Goal: Task Accomplishment & Management: Manage account settings

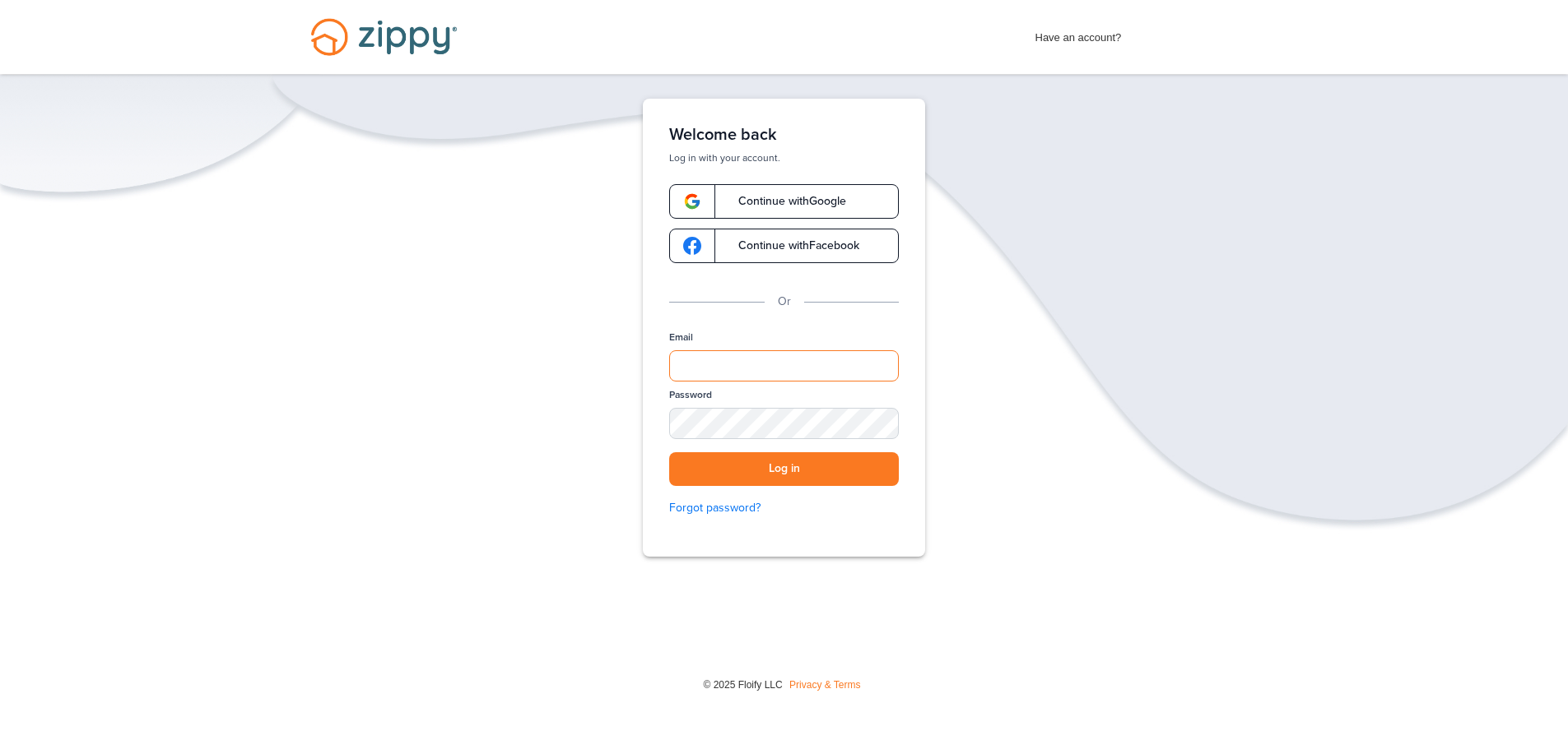
click at [772, 365] on input "Email" at bounding box center [784, 366] width 229 height 31
drag, startPoint x: 821, startPoint y: 367, endPoint x: 469, endPoint y: 337, distance: 353.3
click at [470, 337] on div "**********" at bounding box center [784, 378] width 1568 height 560
type input "*"
click at [776, 191] on link "Continue with Google" at bounding box center [784, 202] width 229 height 35
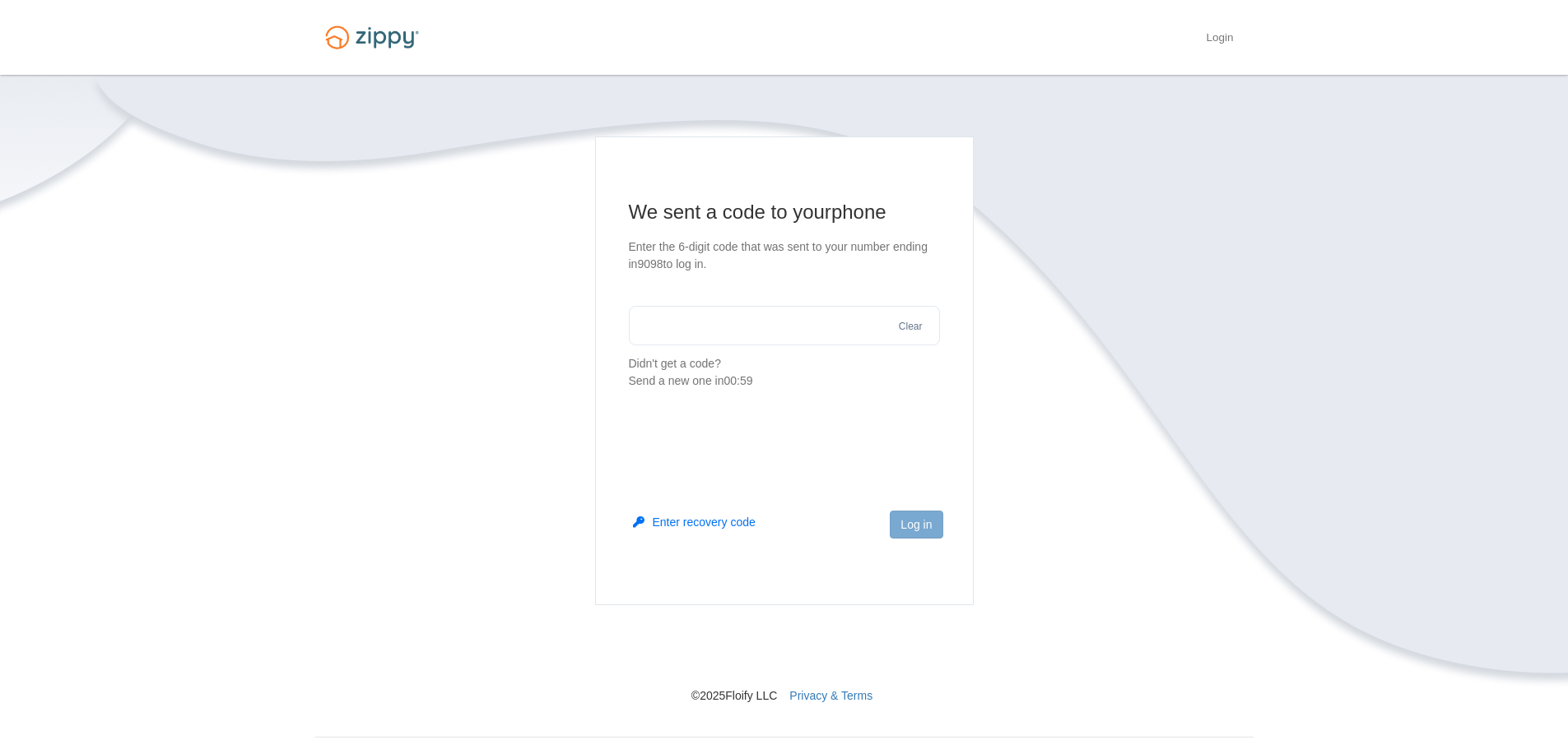
click at [766, 337] on input "text" at bounding box center [784, 325] width 311 height 40
type input "******"
click at [912, 533] on button "Log in" at bounding box center [915, 524] width 52 height 28
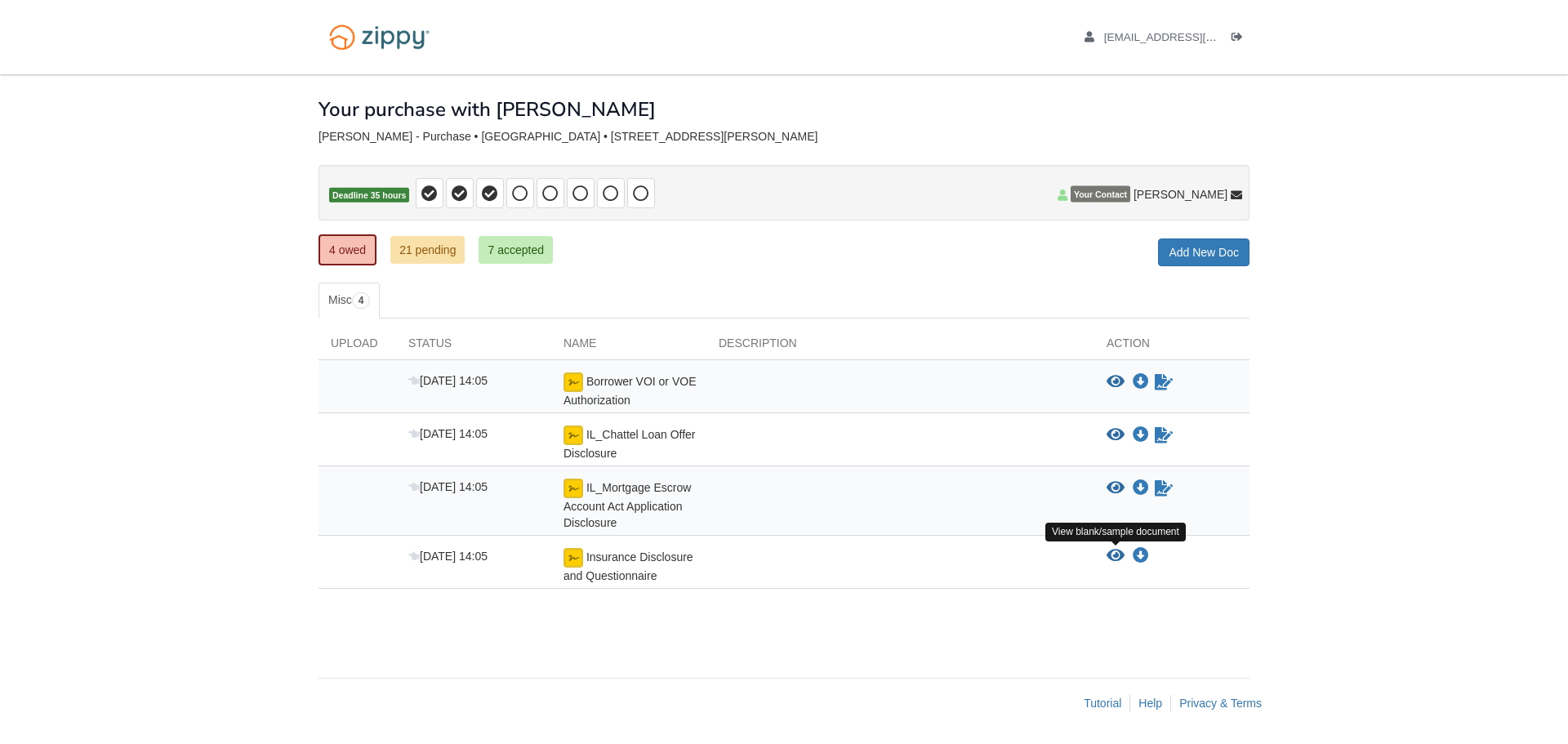
click at [1114, 556] on icon "View Insurance Disclosure and Questionnaire" at bounding box center [1116, 557] width 18 height 16
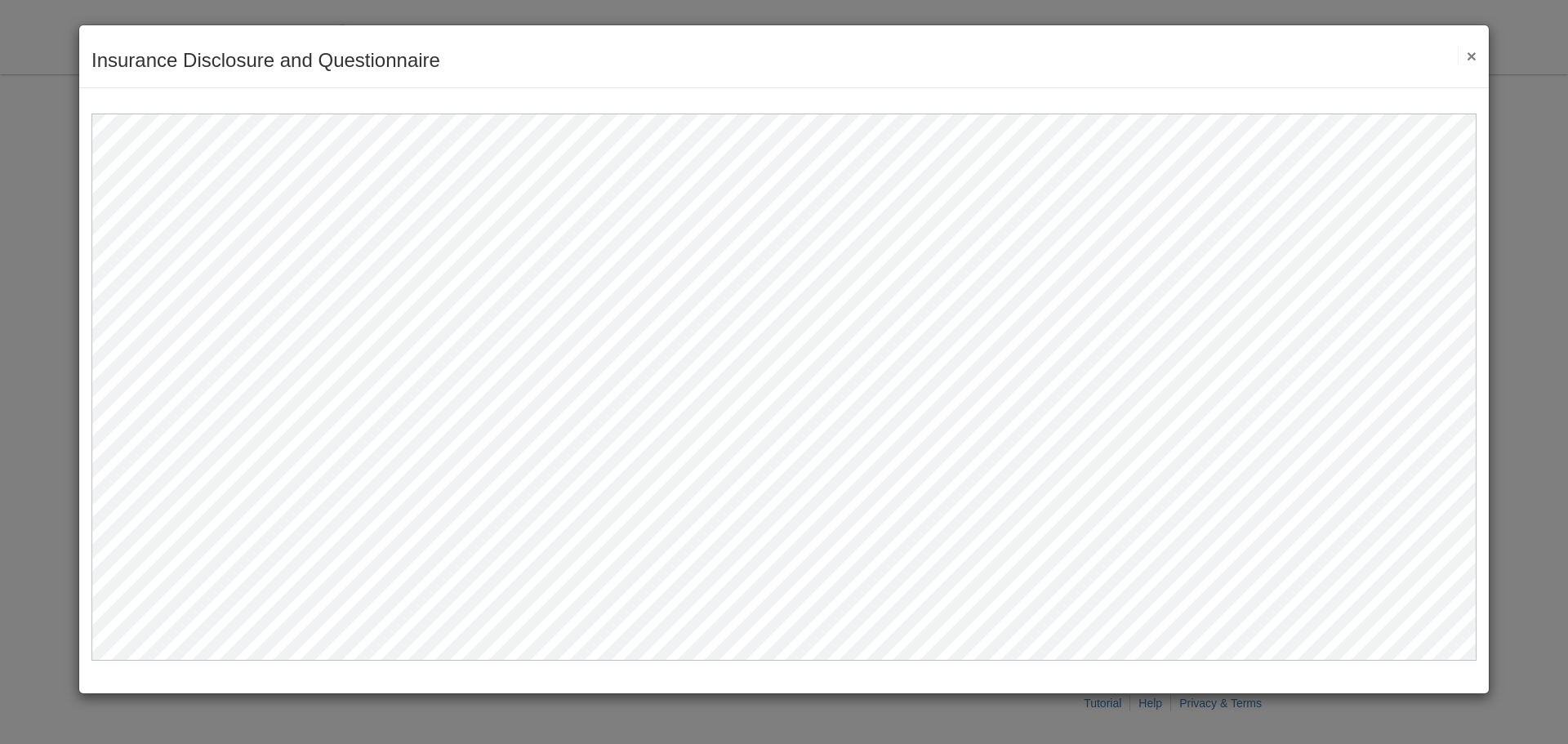
click at [1470, 58] on button "×" at bounding box center [1467, 56] width 19 height 17
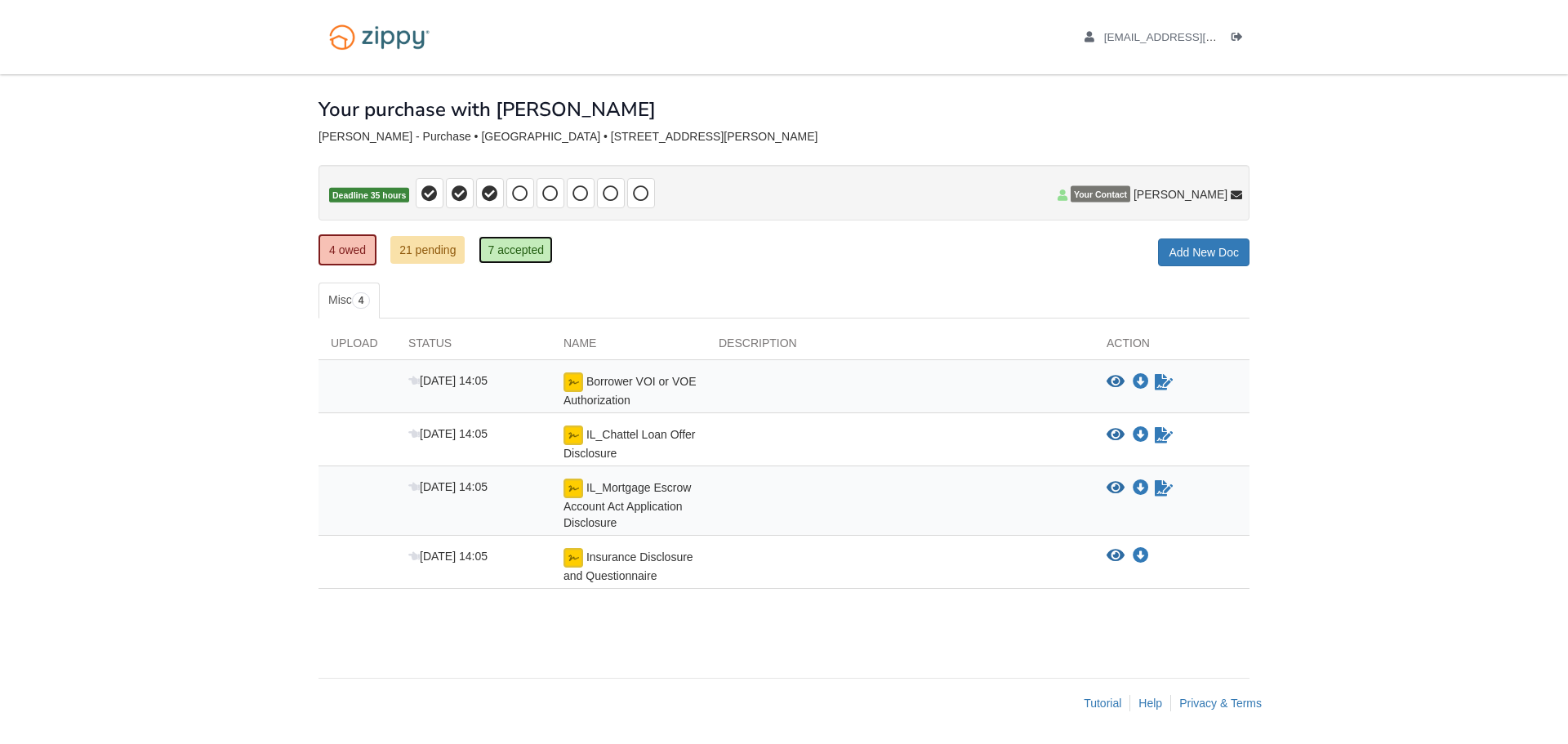
click at [525, 254] on link "7 accepted" at bounding box center [515, 250] width 74 height 27
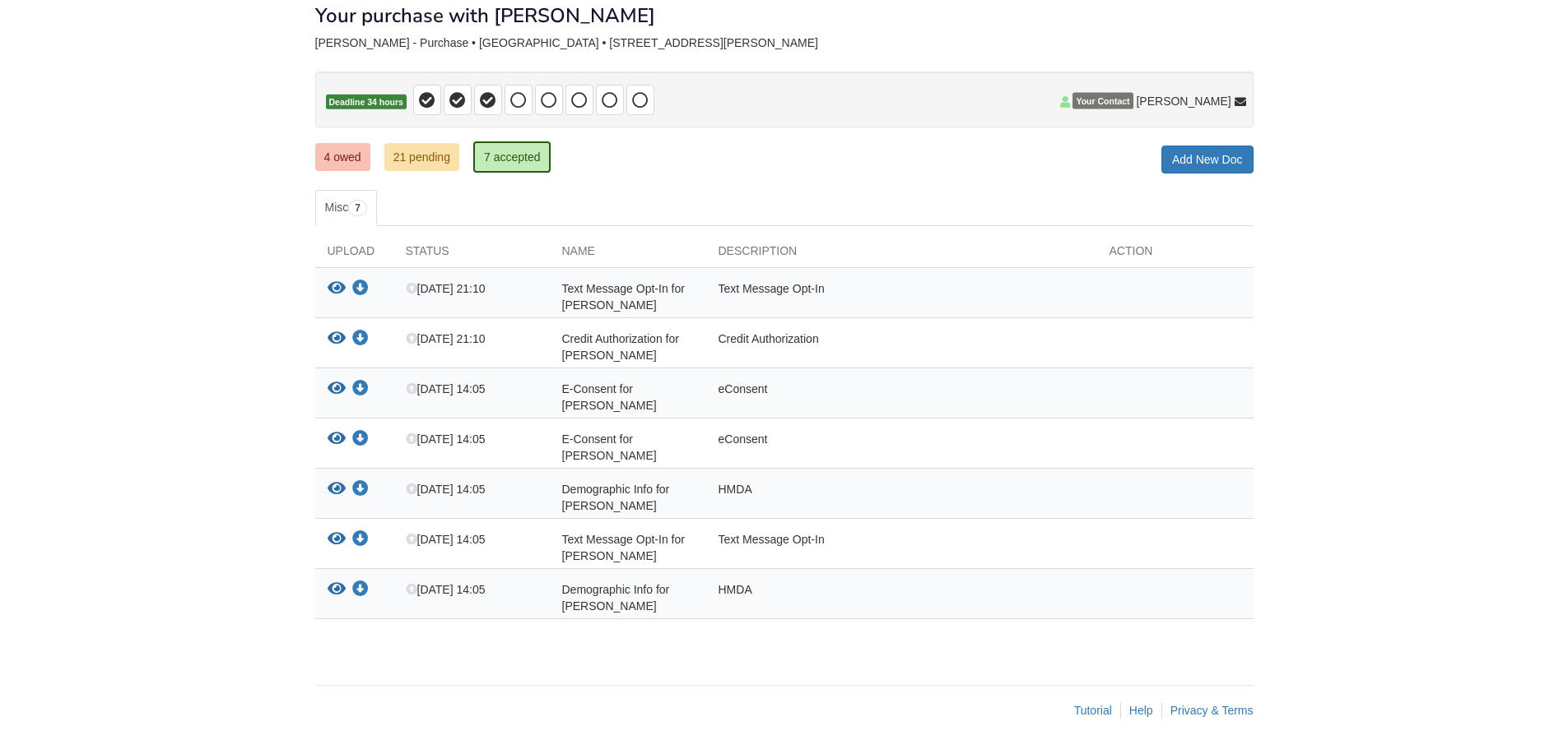
scroll to position [97, 0]
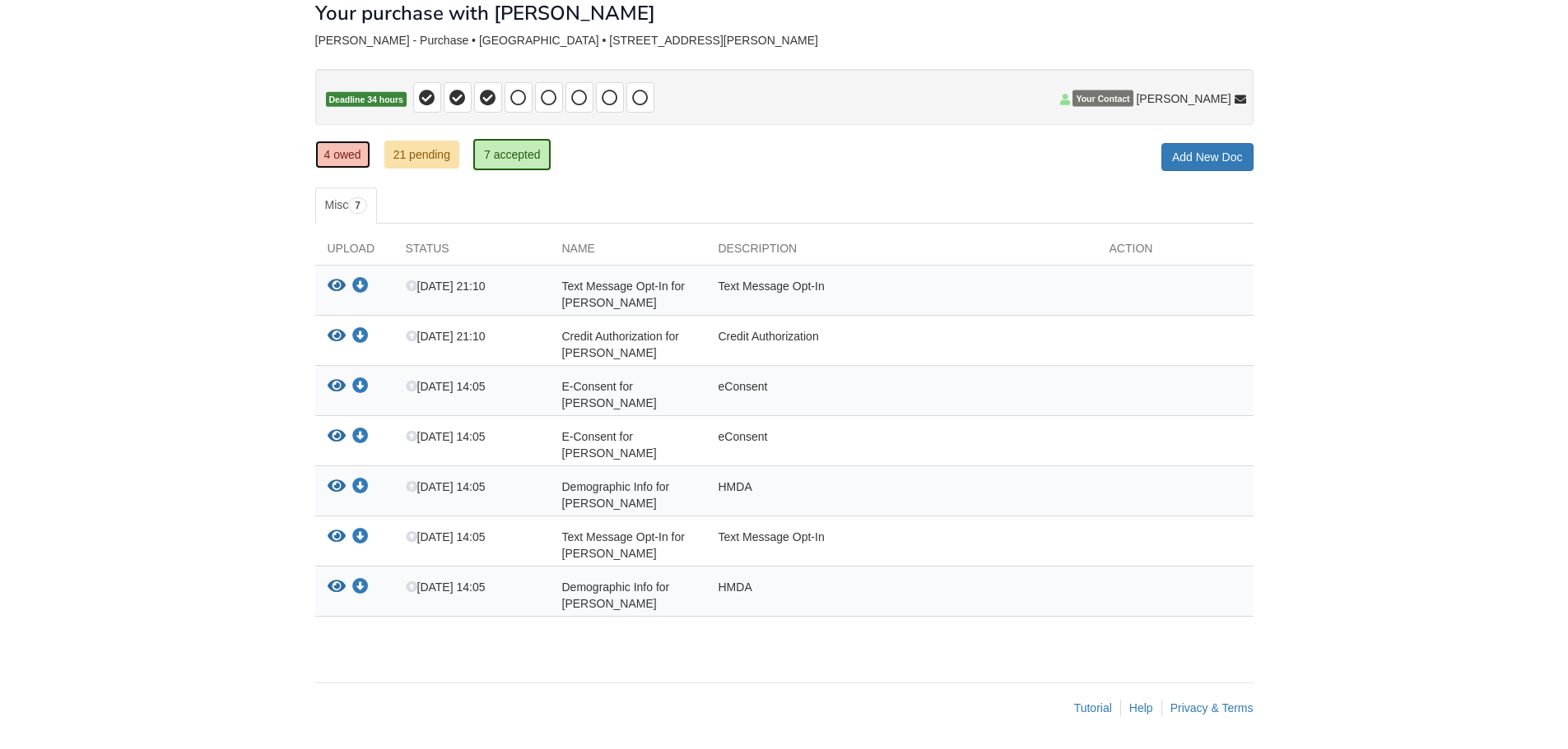
click at [345, 162] on link "4 owed" at bounding box center [343, 155] width 55 height 28
click at [342, 156] on link "4 owed" at bounding box center [343, 155] width 55 height 28
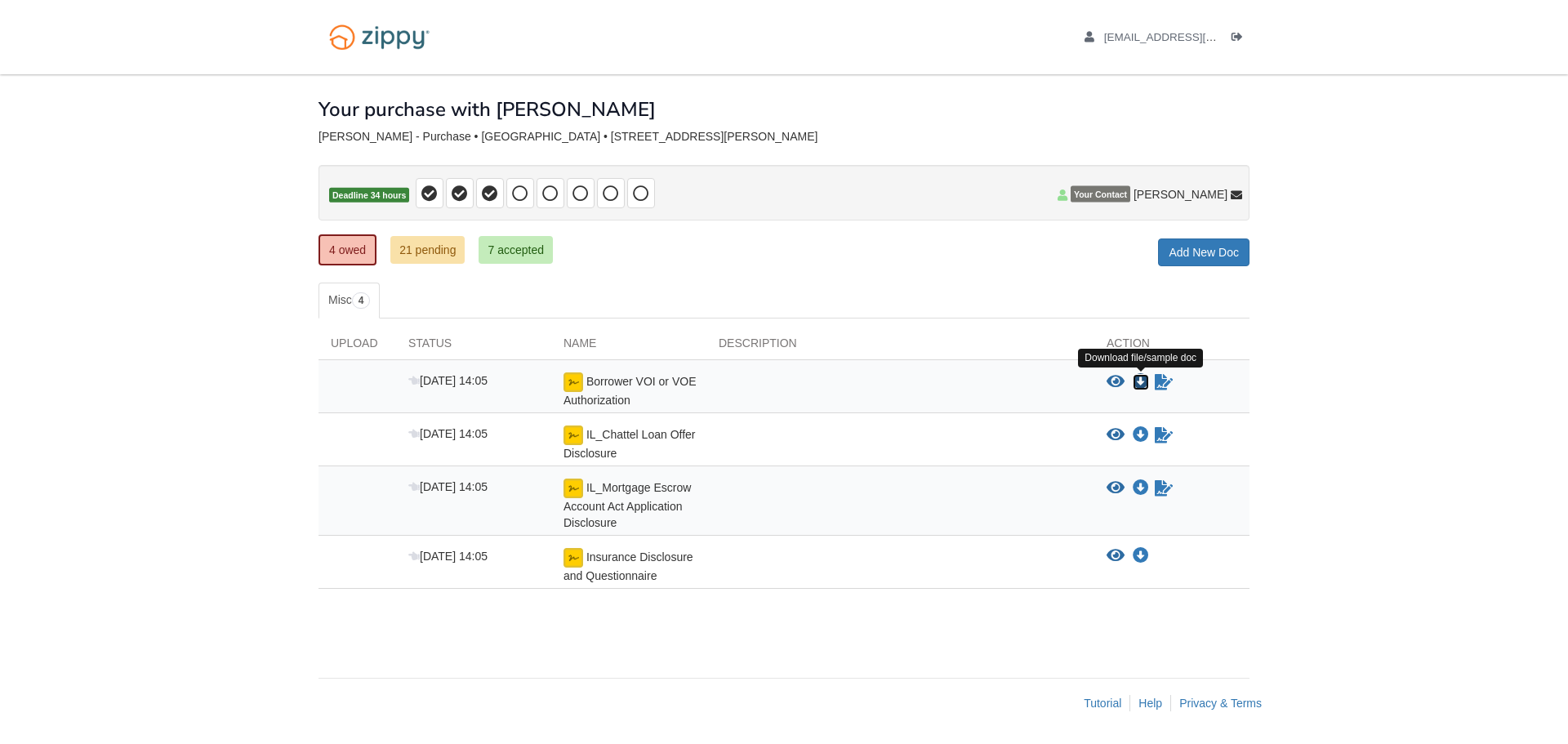
click at [1141, 385] on icon "Download Borrower VOI or VOE Authorization" at bounding box center [1141, 382] width 16 height 16
click at [1116, 433] on icon "View IL_Chattel Loan Offer Disclosure" at bounding box center [1116, 435] width 18 height 16
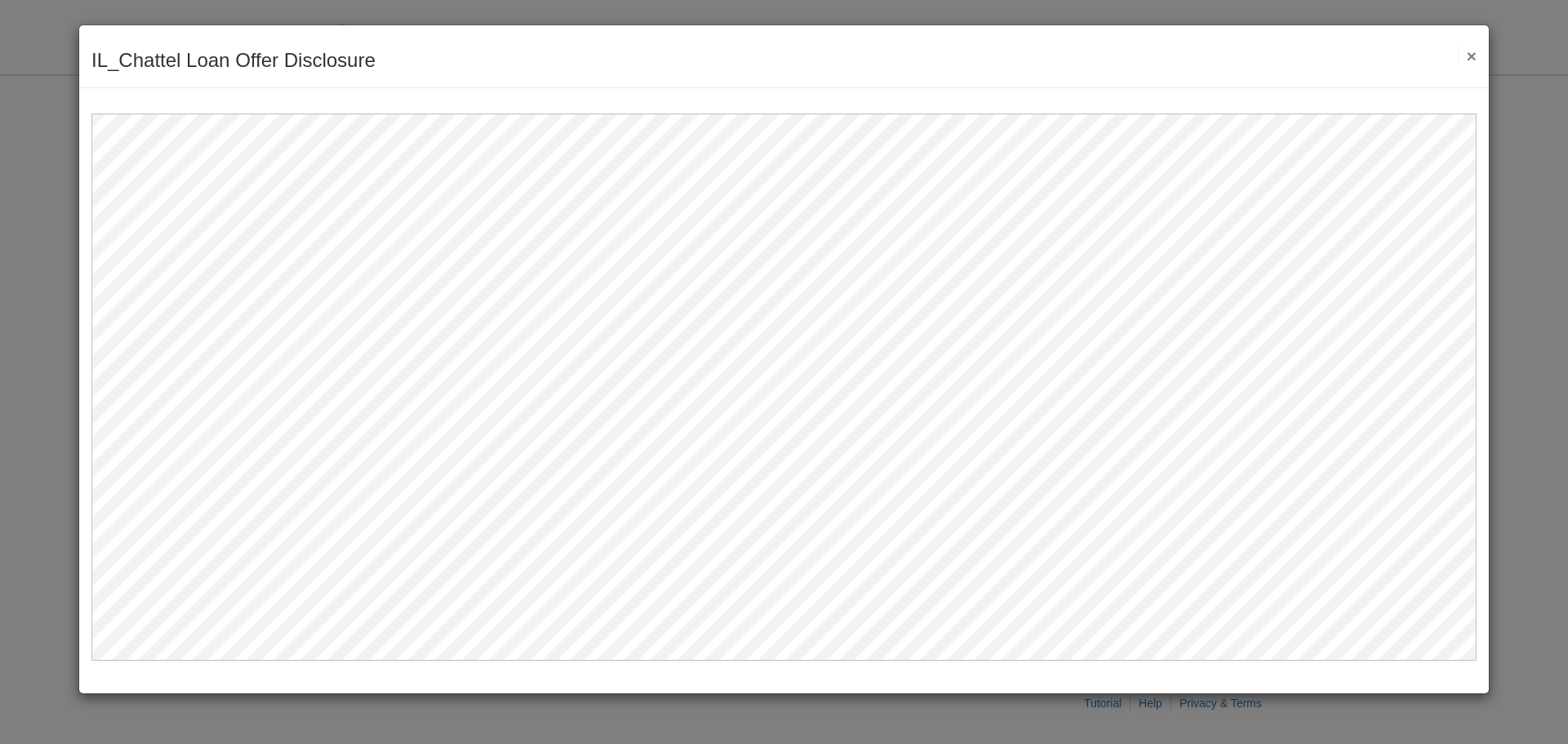
click at [1470, 53] on button "×" at bounding box center [1467, 56] width 19 height 17
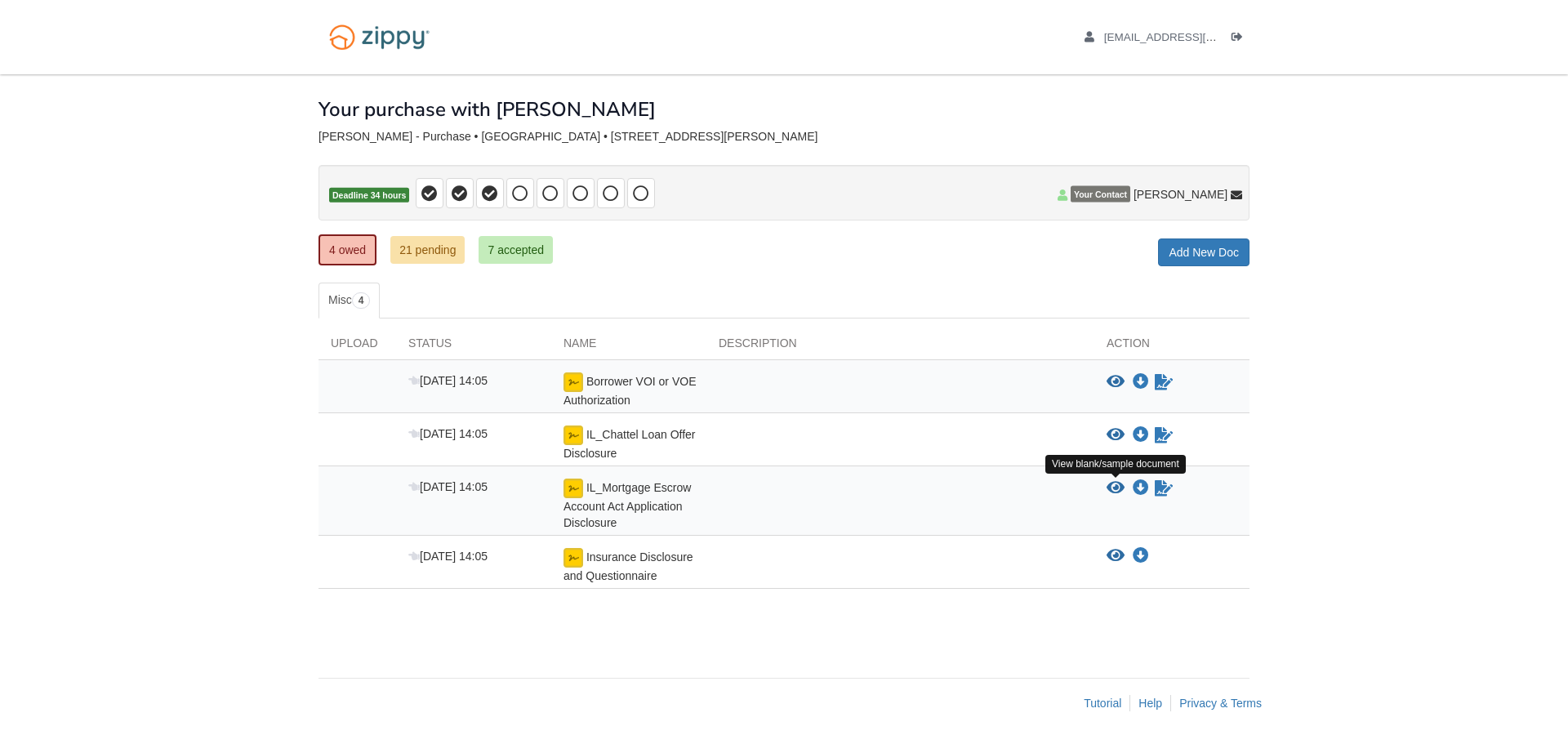
click at [1118, 488] on icon "View IL_Mortgage Escrow Account Act Application Disclosure" at bounding box center [1116, 489] width 18 height 16
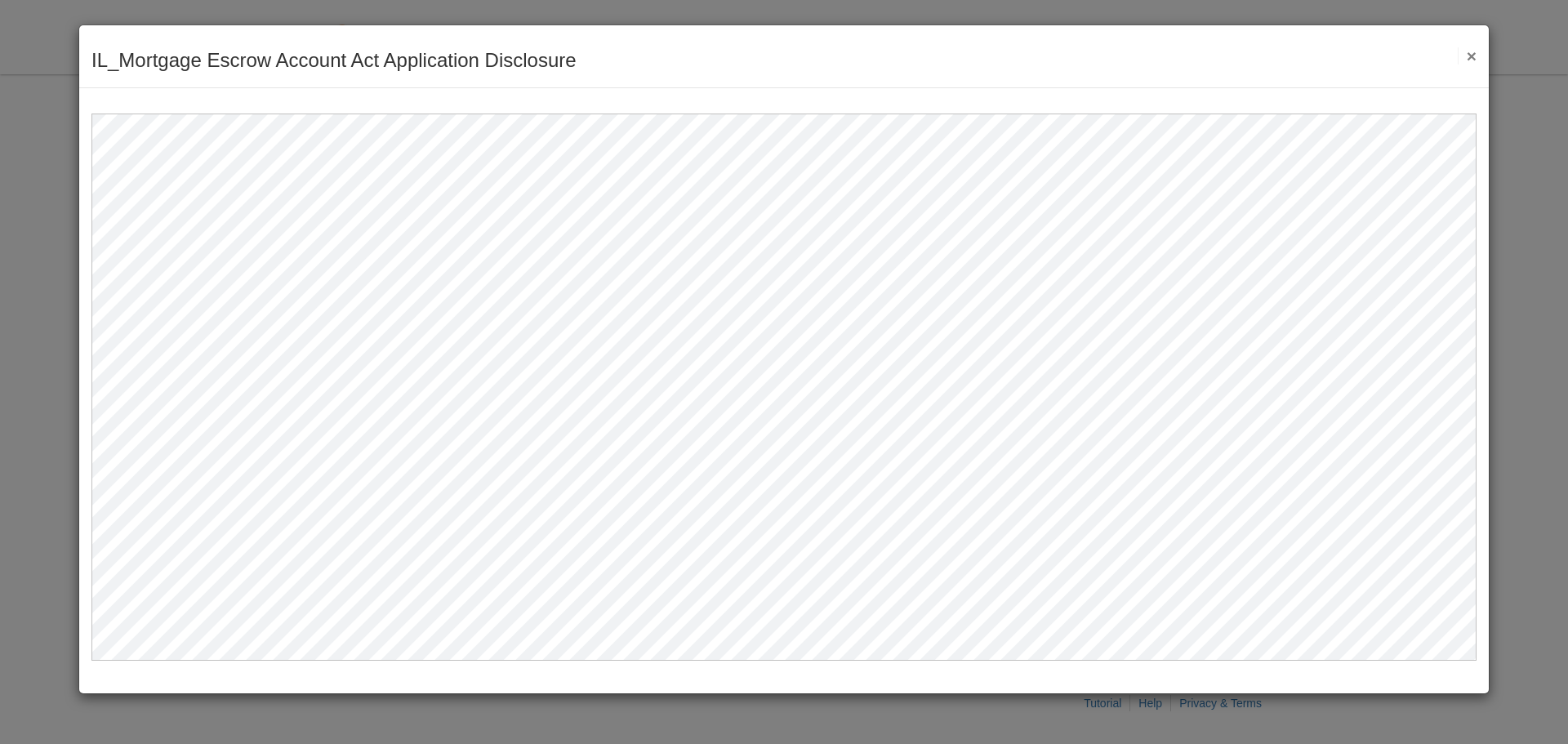
click at [1472, 58] on button "×" at bounding box center [1467, 56] width 19 height 17
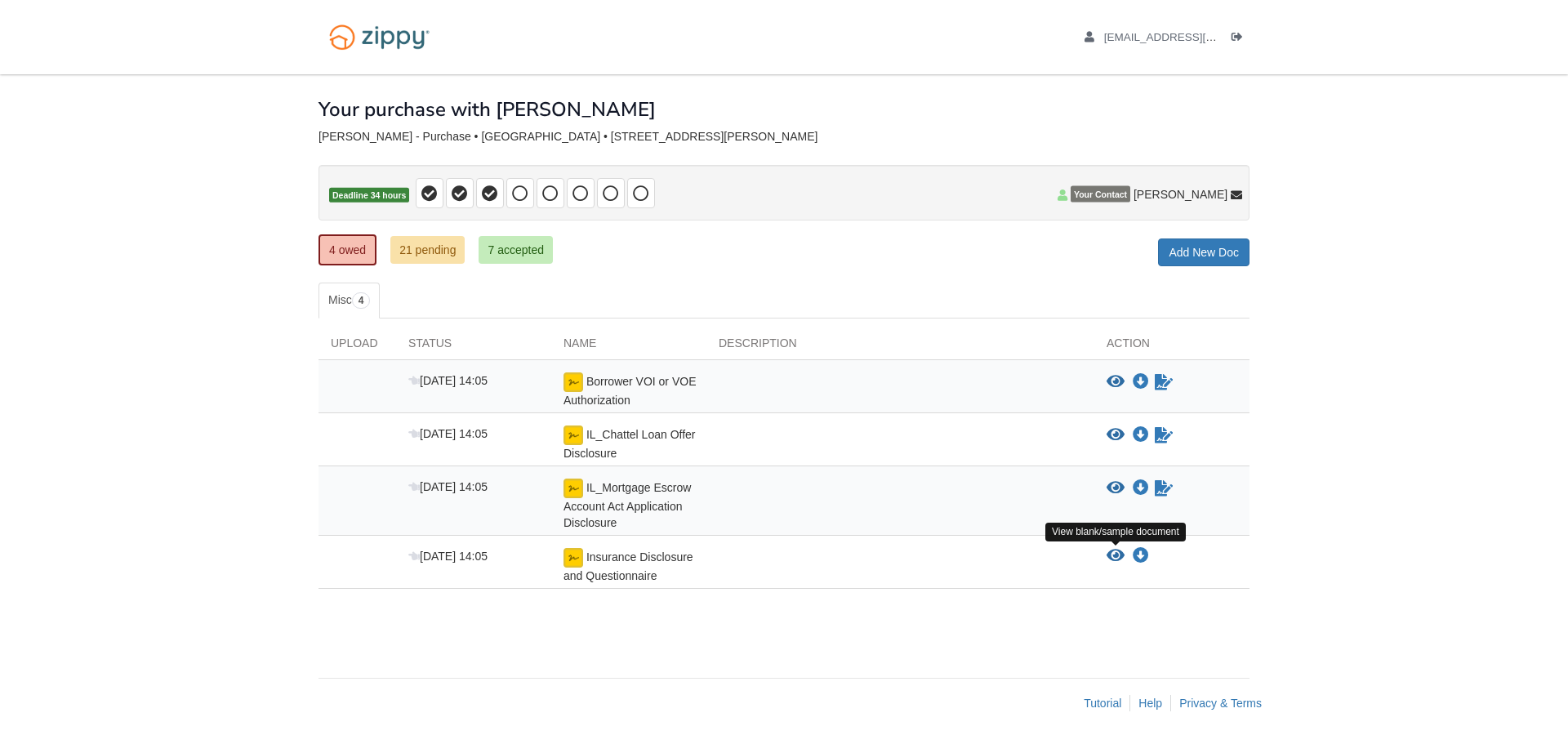
click at [1115, 554] on icon "View Insurance Disclosure and Questionnaire" at bounding box center [1116, 557] width 18 height 16
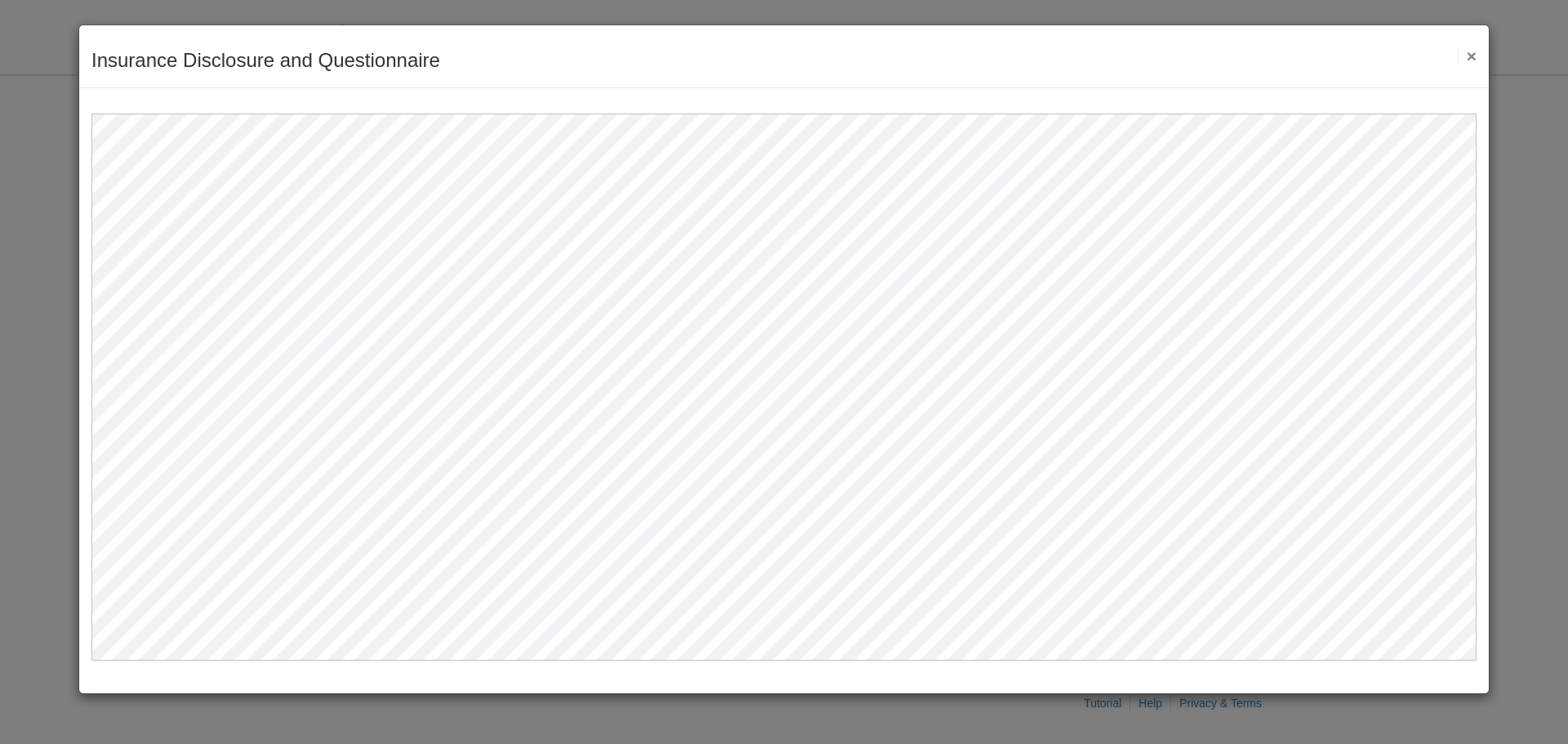
click at [1473, 57] on button "×" at bounding box center [1467, 56] width 19 height 17
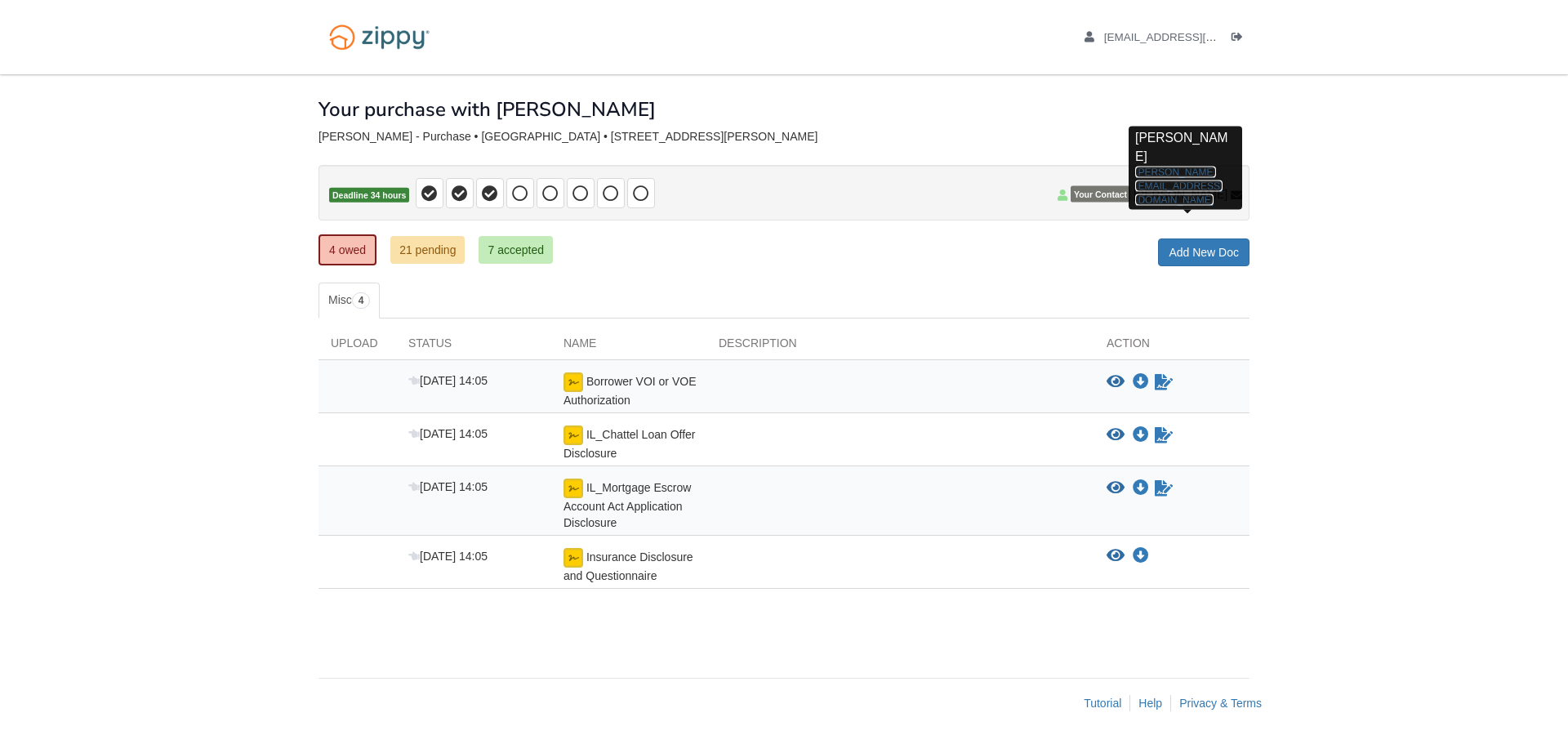
click at [1182, 176] on link "[PERSON_NAME][EMAIL_ADDRESS][DOMAIN_NAME]" at bounding box center [1179, 185] width 88 height 39
drag, startPoint x: 1234, startPoint y: 171, endPoint x: 1131, endPoint y: 173, distance: 103.0
click at [1135, 173] on p "Charles Franciscus charles@zippymh.com" at bounding box center [1185, 168] width 101 height 79
copy link "[PERSON_NAME][EMAIL_ADDRESS][DOMAIN_NAME]"
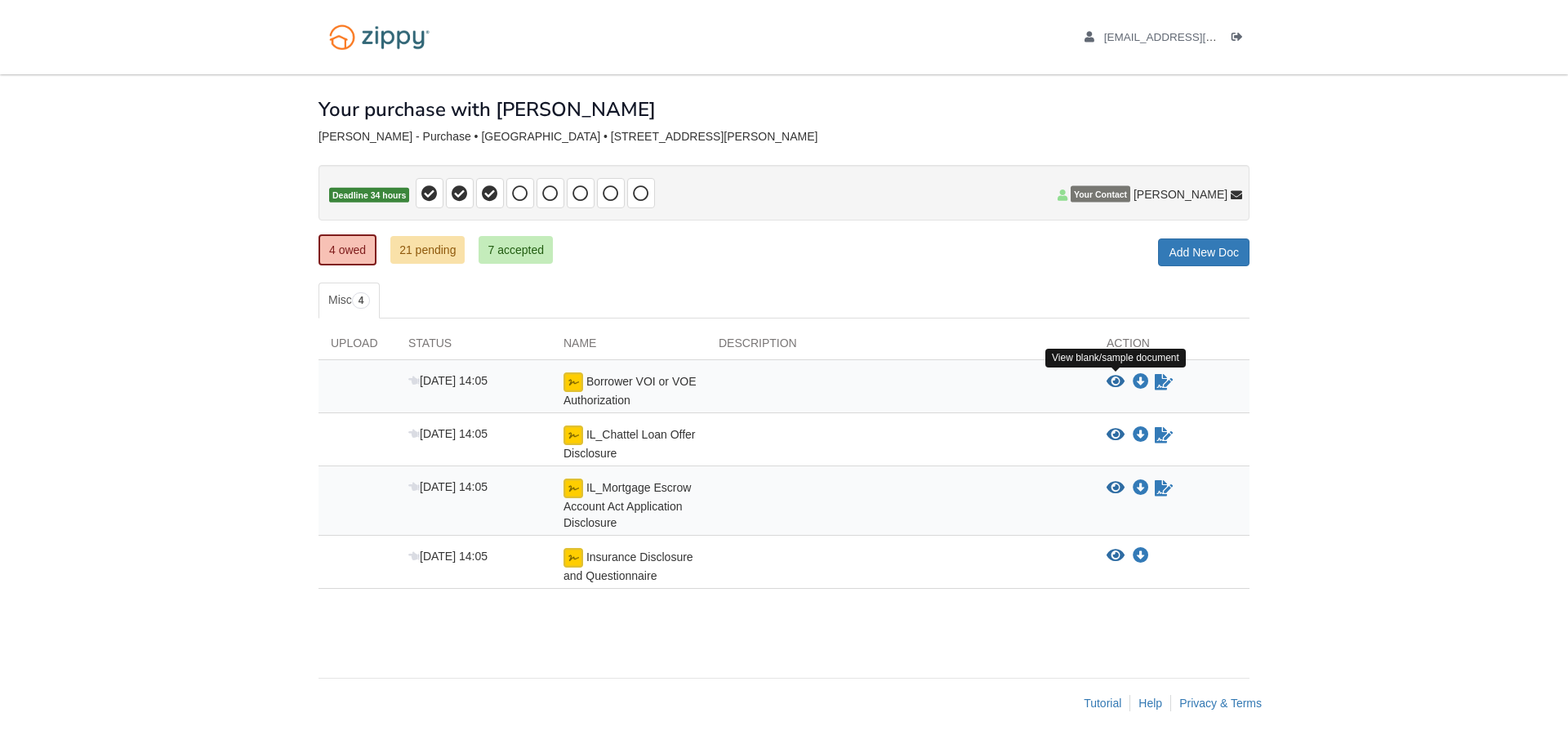
click at [1116, 379] on icon "View Borrower VOI or VOE Authorization" at bounding box center [1116, 382] width 18 height 16
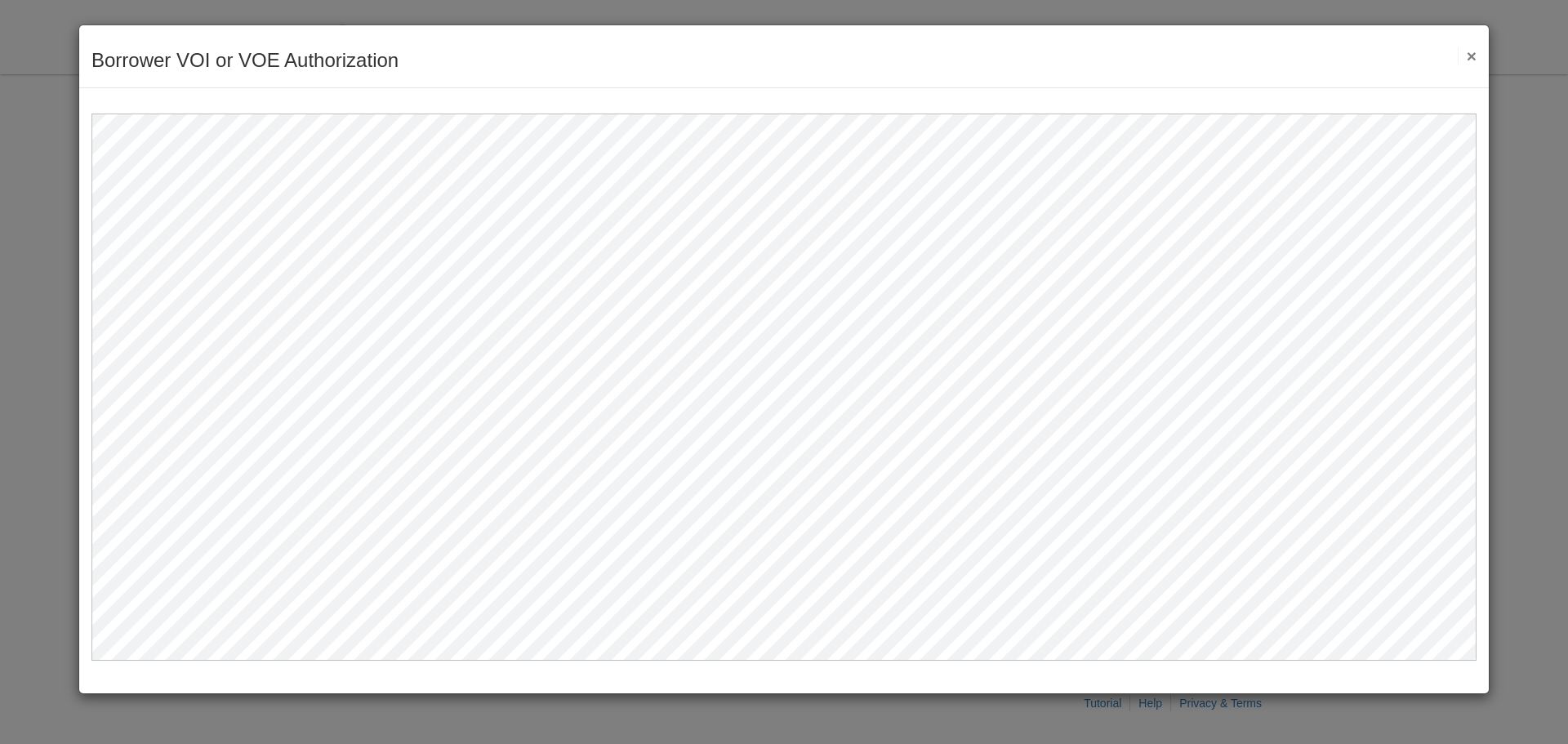
click at [1465, 59] on button "×" at bounding box center [1467, 56] width 19 height 17
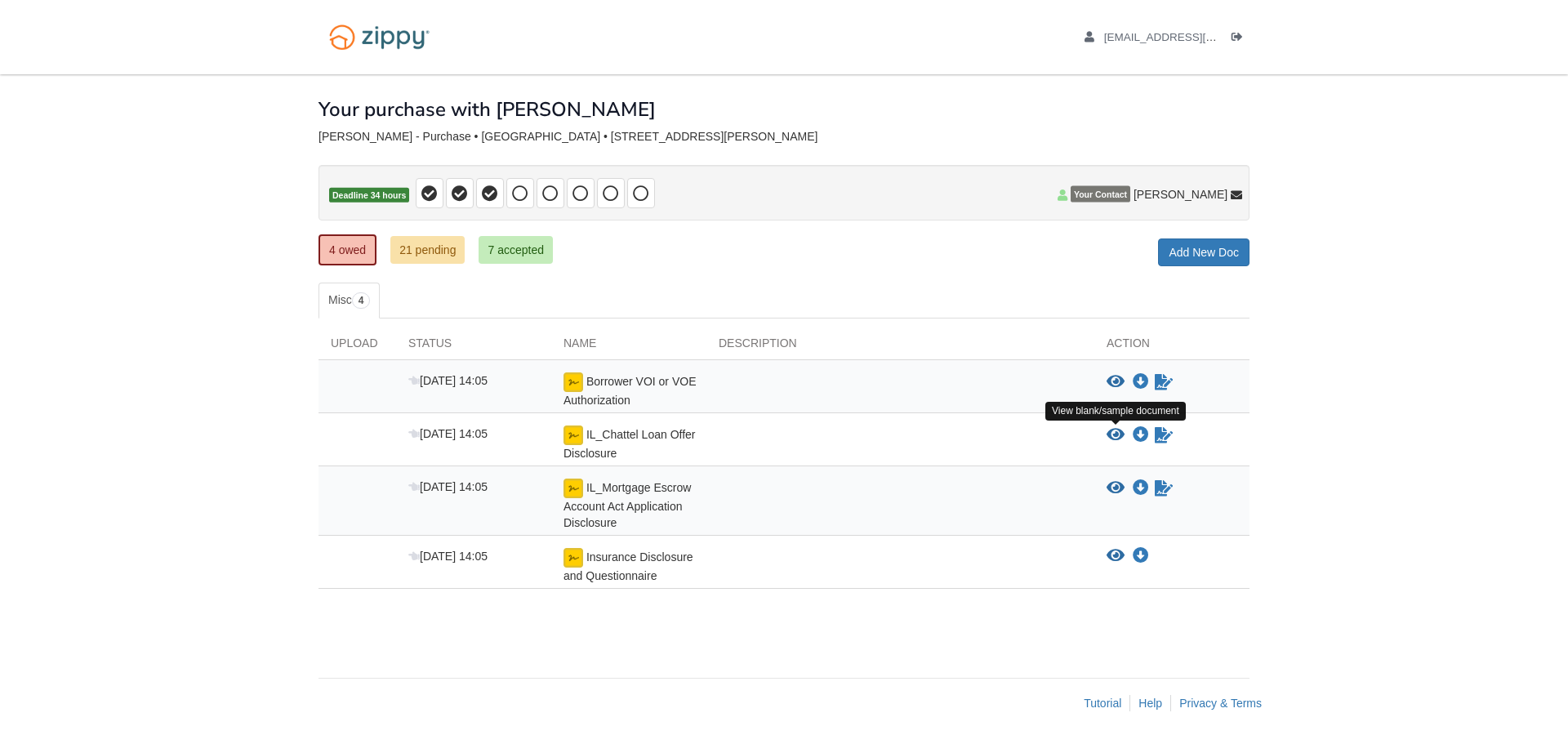
click at [1116, 438] on icon "View IL_Chattel Loan Offer Disclosure" at bounding box center [1116, 435] width 18 height 16
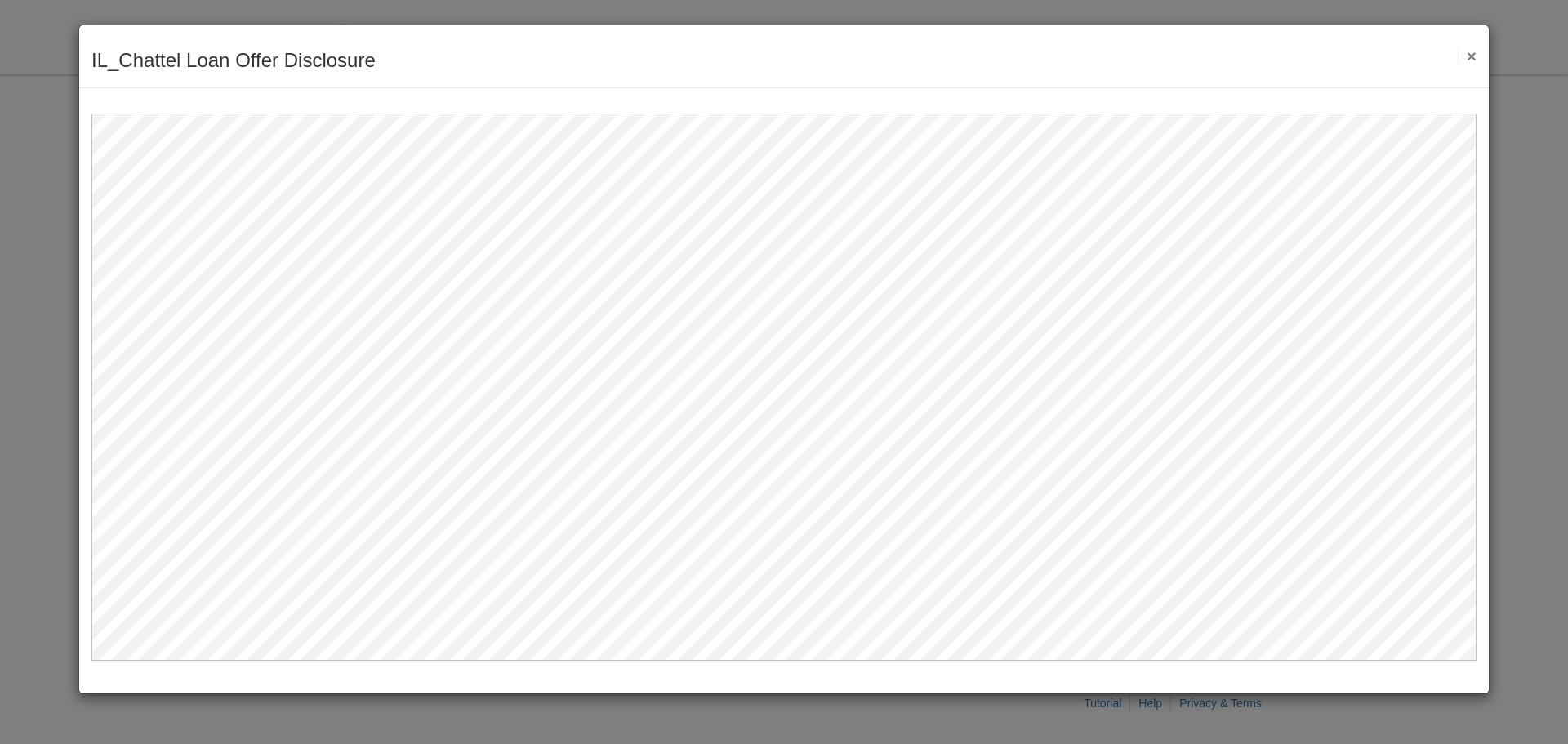
drag, startPoint x: 1469, startPoint y: 57, endPoint x: 1435, endPoint y: 65, distance: 34.9
click at [1469, 56] on button "×" at bounding box center [1467, 56] width 19 height 17
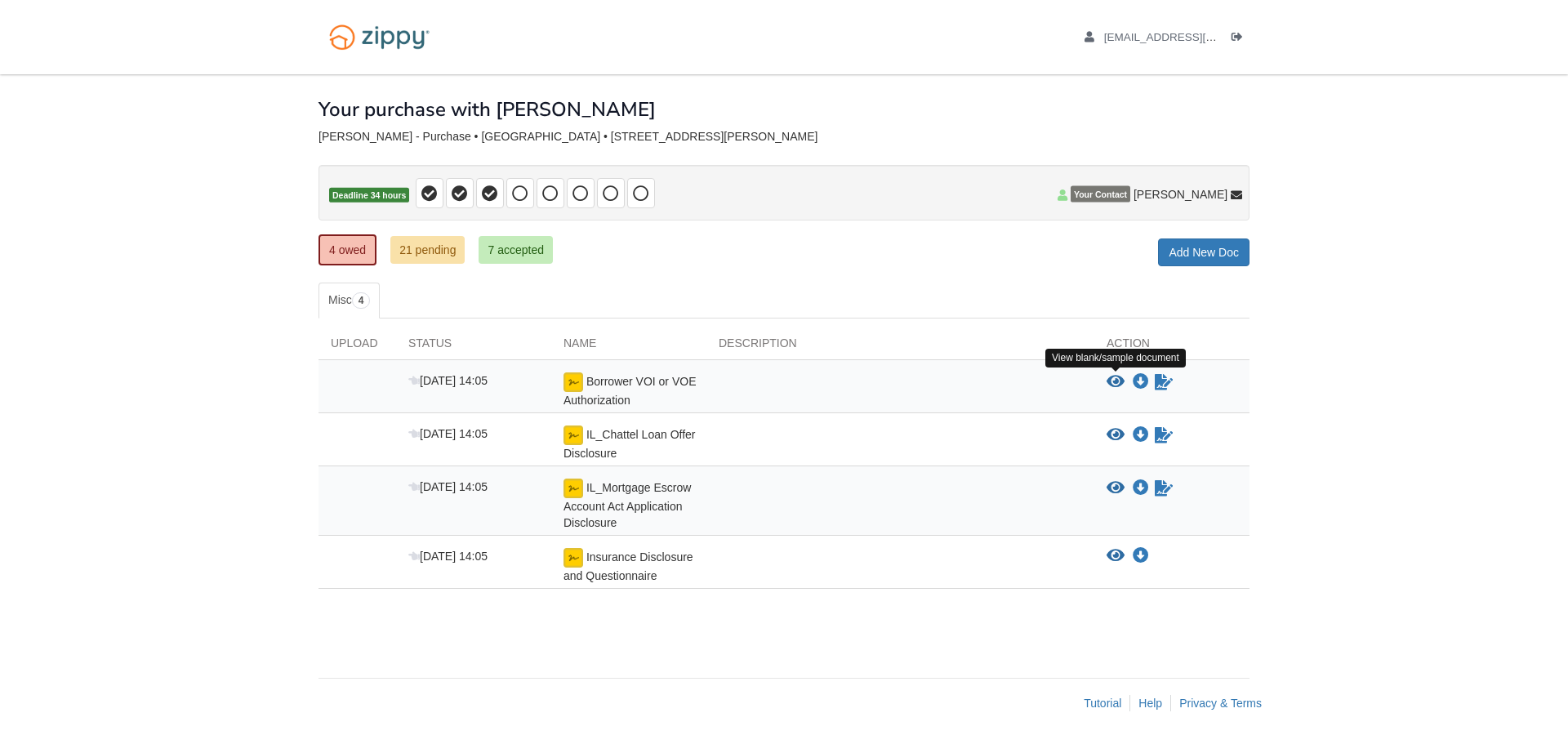
click at [1115, 383] on icon "View Borrower VOI or VOE Authorization" at bounding box center [1116, 382] width 18 height 16
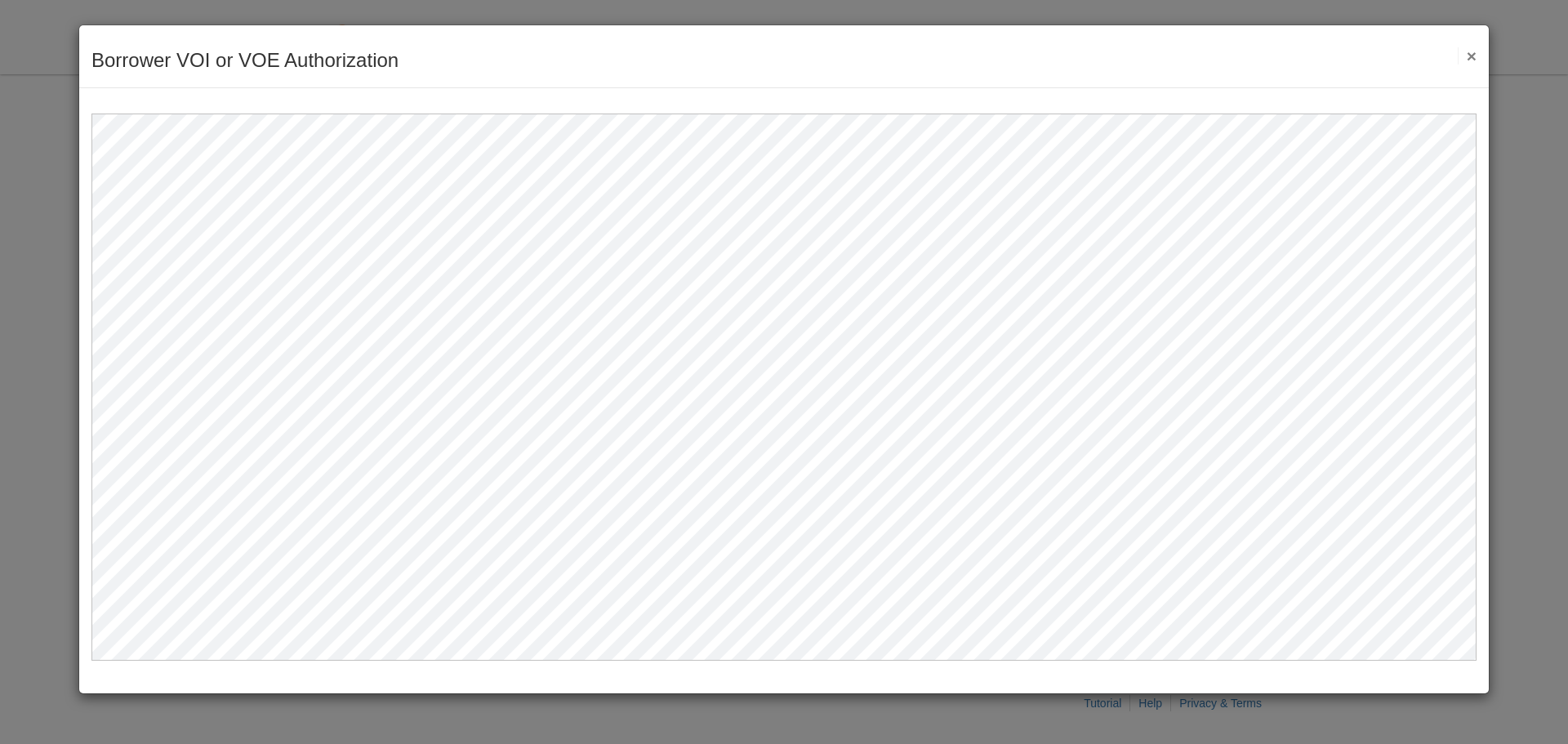
click at [1477, 56] on div "Borrower VOI or VOE Authorization Save Cancel Previous Document Next Document ×" at bounding box center [784, 57] width 1410 height 63
click at [1475, 50] on button "×" at bounding box center [1467, 56] width 19 height 17
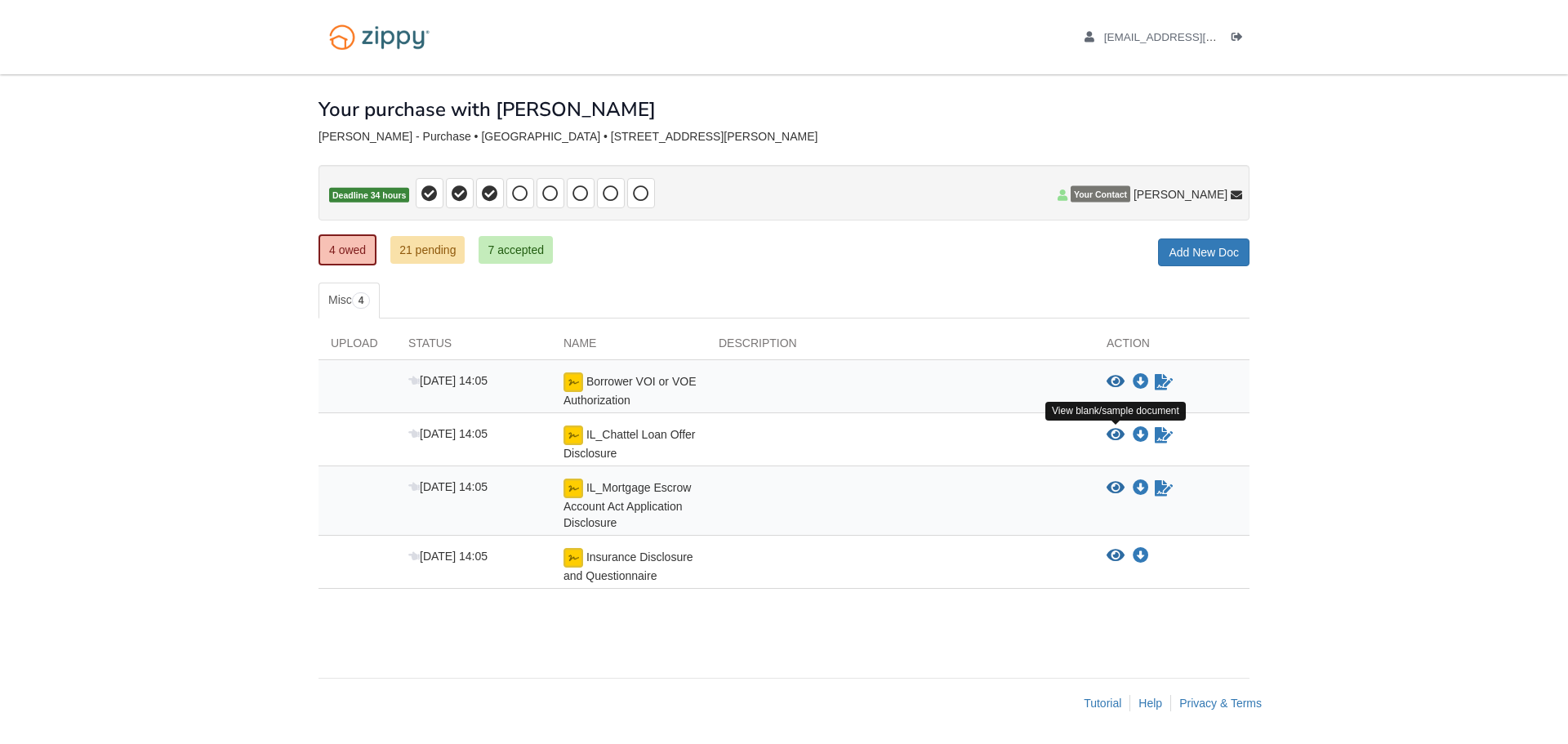
click at [1118, 434] on icon "View IL_Chattel Loan Offer Disclosure" at bounding box center [1116, 435] width 18 height 16
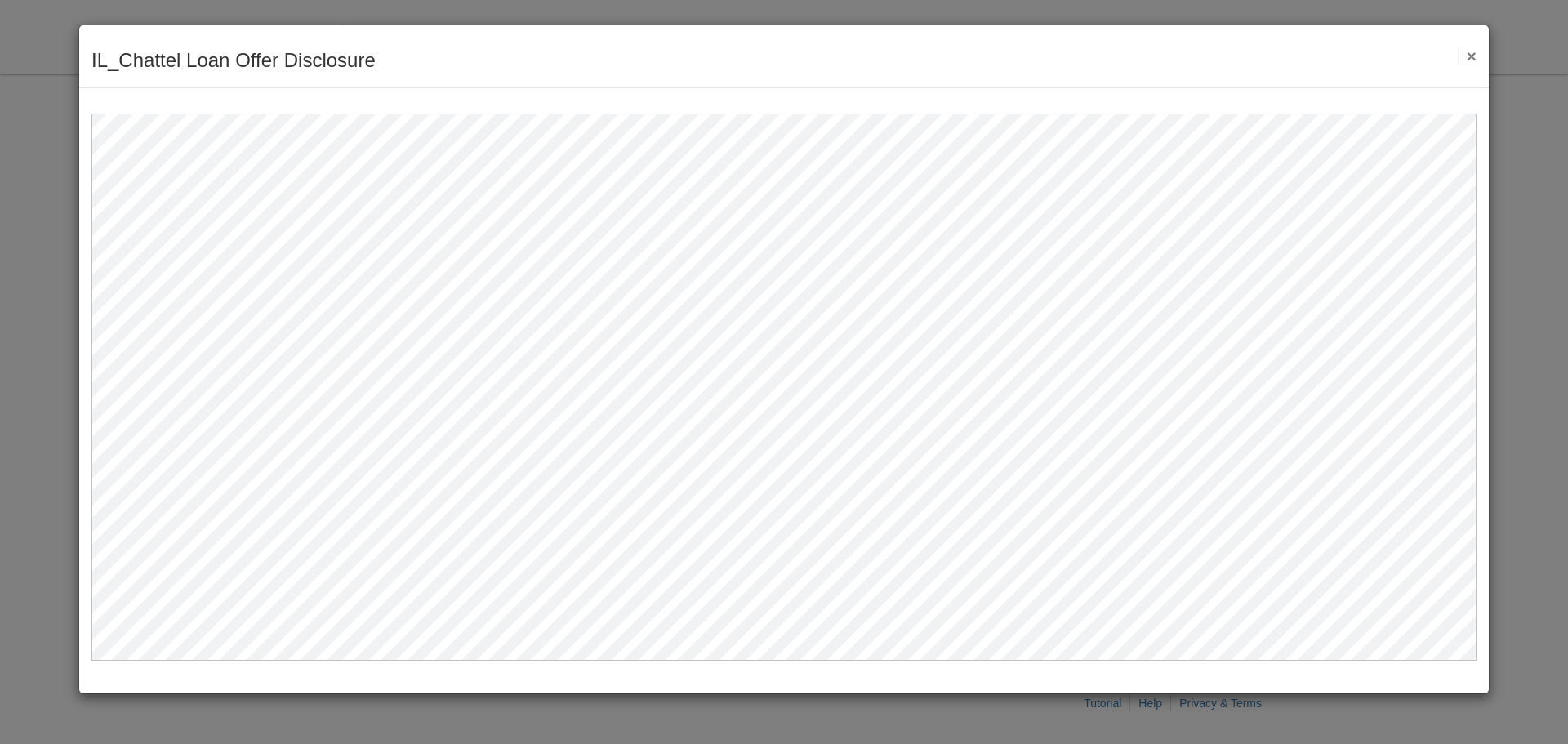
drag, startPoint x: 1464, startPoint y: 59, endPoint x: 1453, endPoint y: 63, distance: 11.7
click at [1465, 59] on button "×" at bounding box center [1467, 56] width 19 height 17
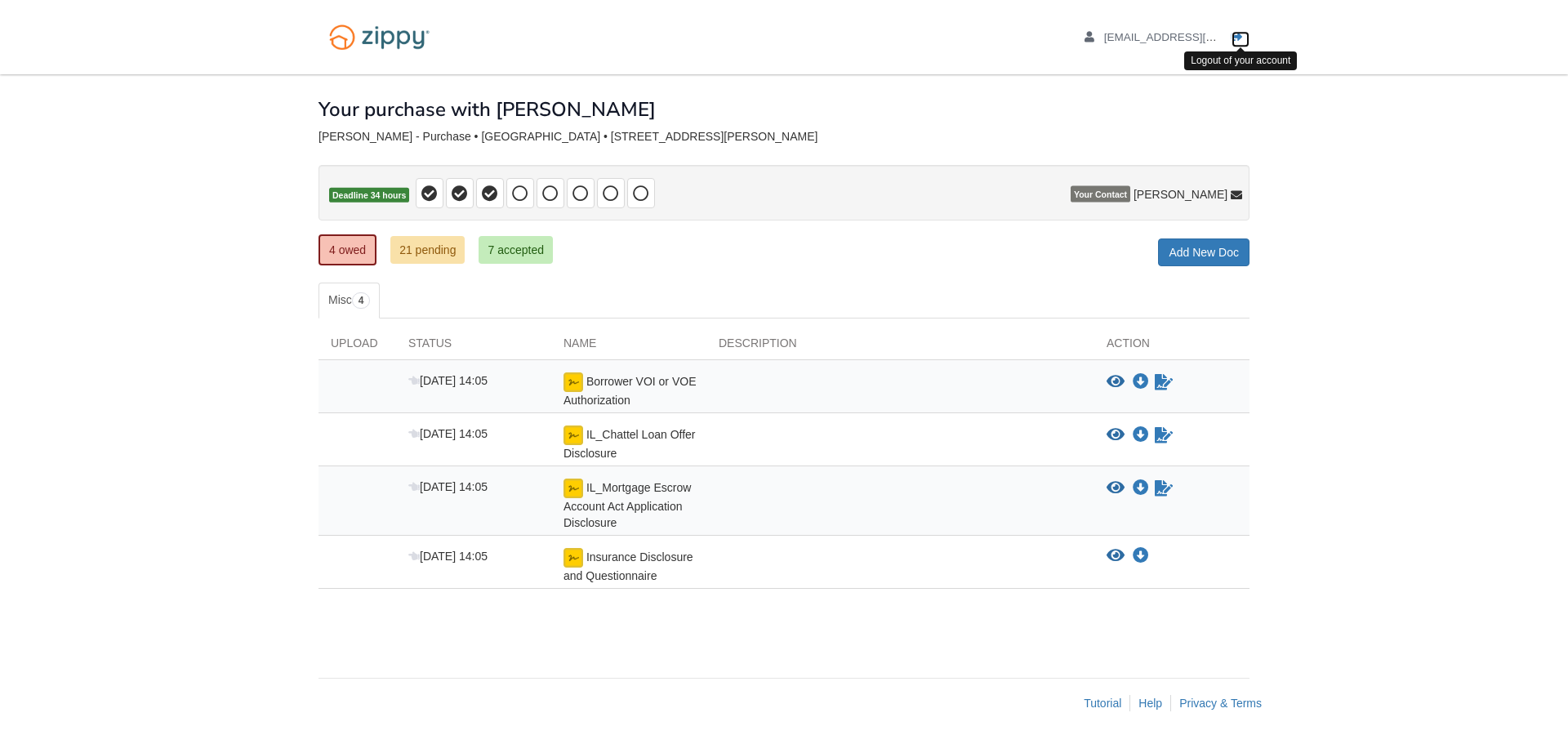
click at [1240, 32] on icon "Log out" at bounding box center [1237, 37] width 12 height 12
